Goal: Task Accomplishment & Management: Complete application form

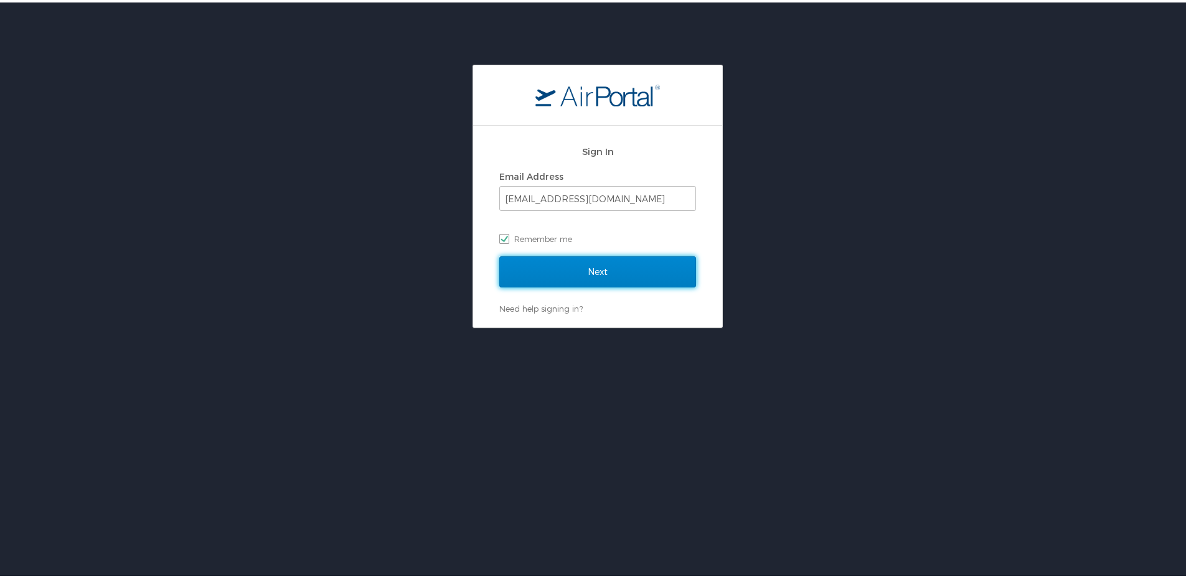
click at [526, 276] on input "Next" at bounding box center [597, 269] width 197 height 31
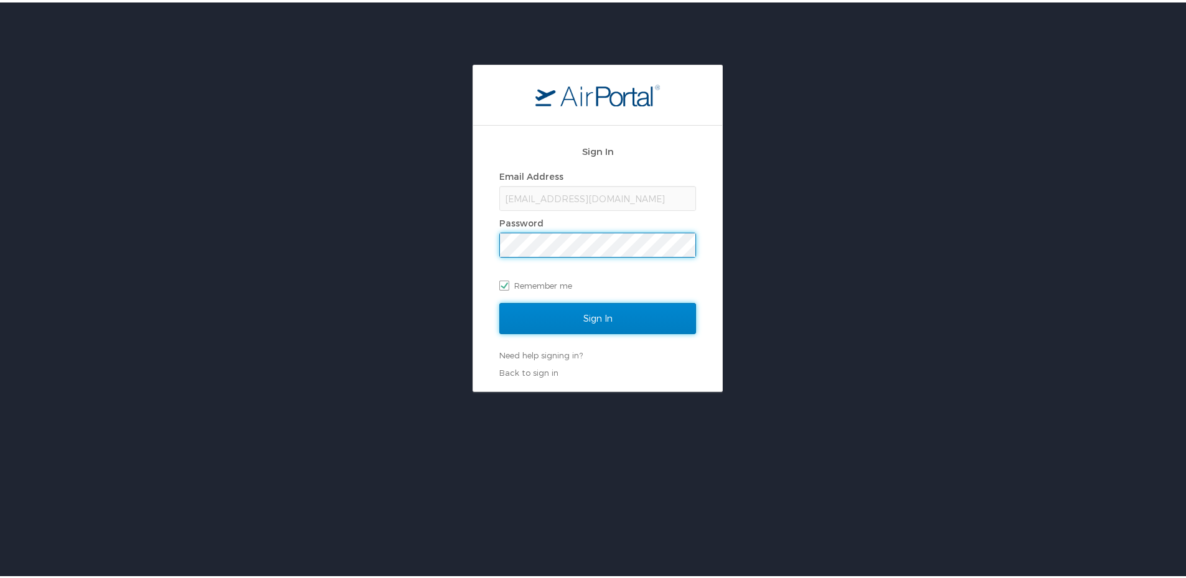
click at [538, 314] on input "Sign In" at bounding box center [597, 316] width 197 height 31
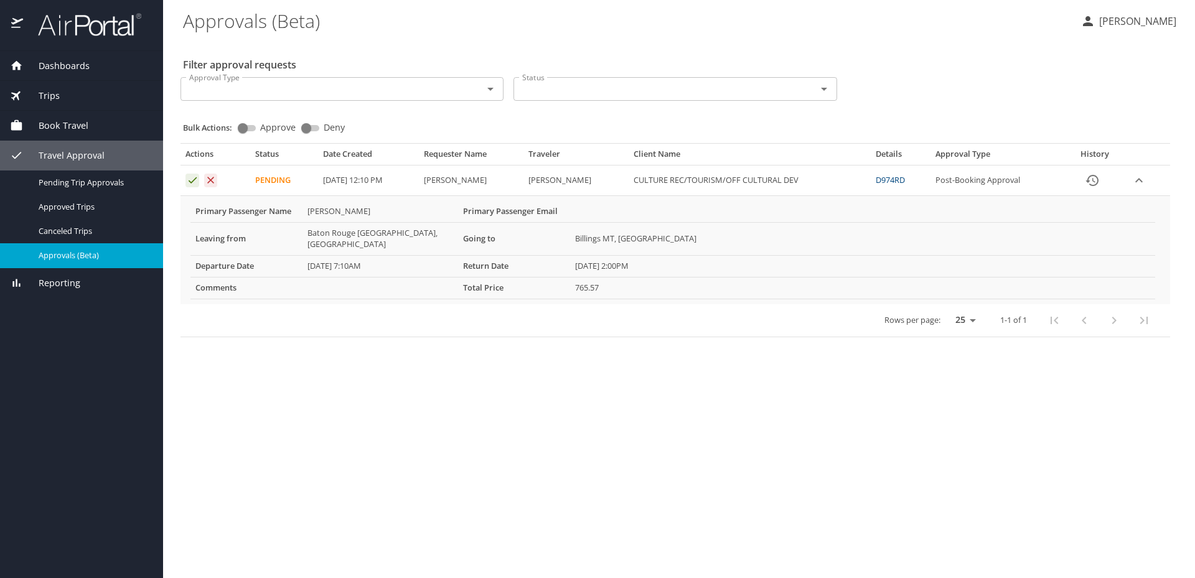
click at [1100, 181] on icon "History" at bounding box center [1092, 180] width 15 height 15
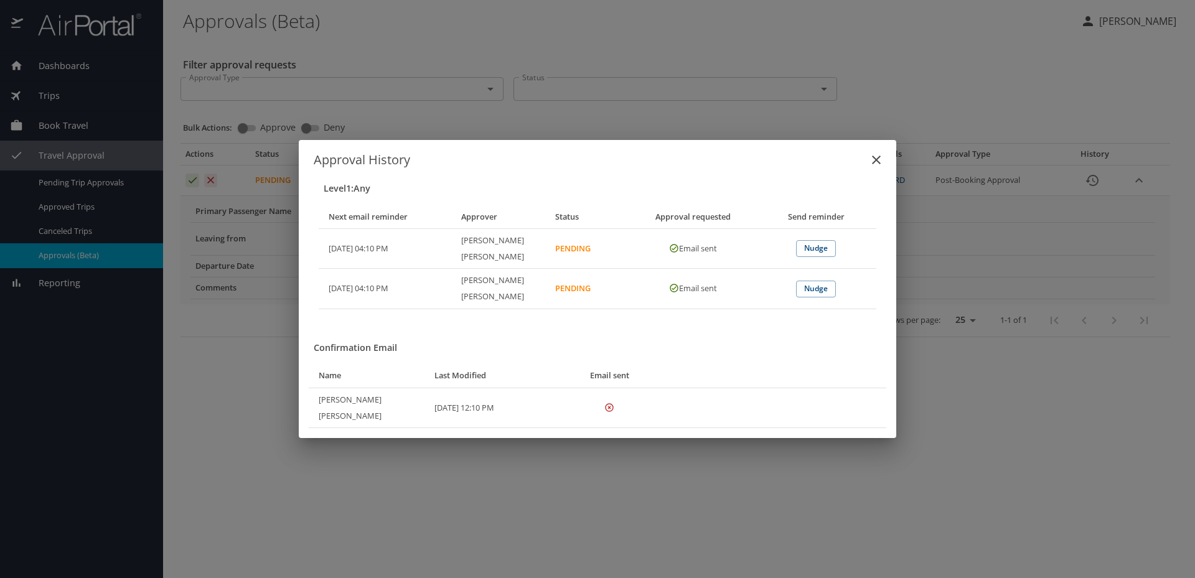
click at [876, 167] on icon "close" at bounding box center [876, 159] width 15 height 15
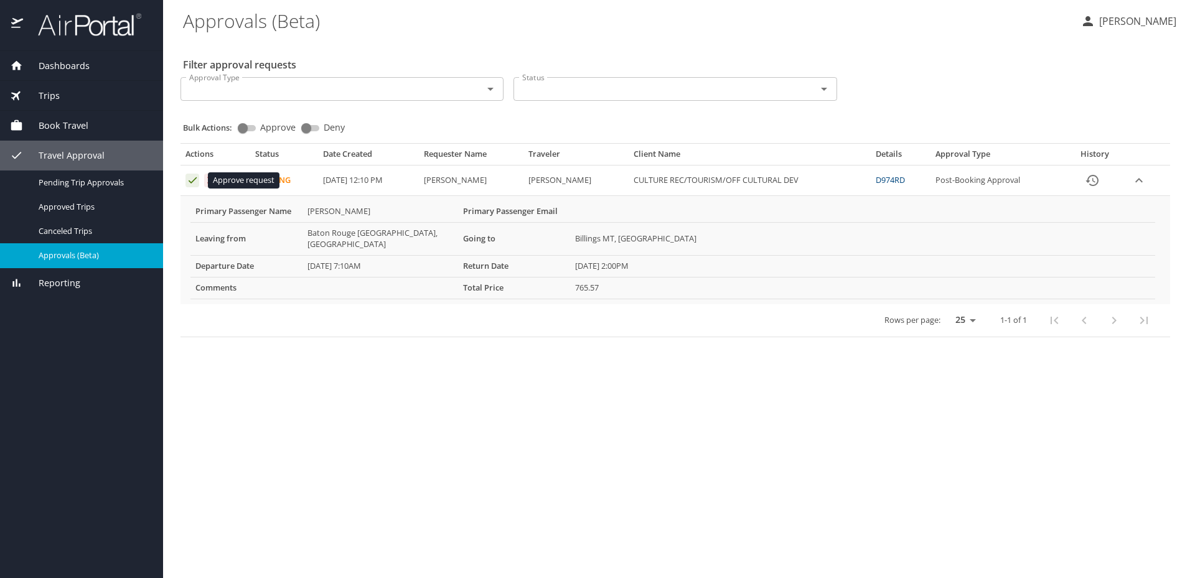
click at [194, 181] on icon "Approval table" at bounding box center [193, 180] width 8 height 6
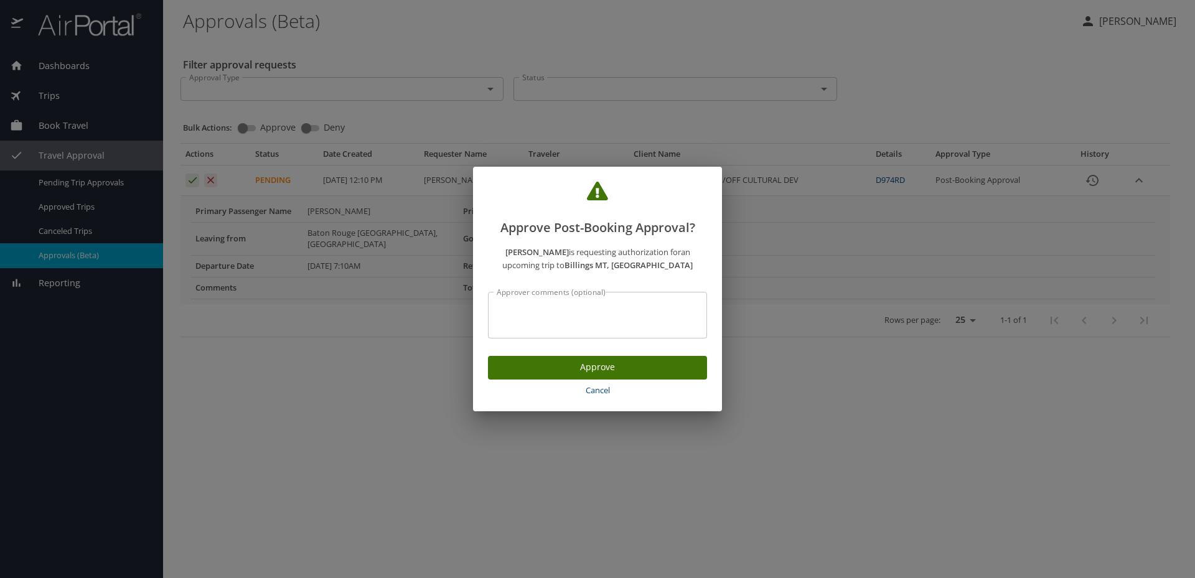
click at [588, 361] on span "Approve" at bounding box center [597, 368] width 199 height 16
